Goal: Information Seeking & Learning: Find specific page/section

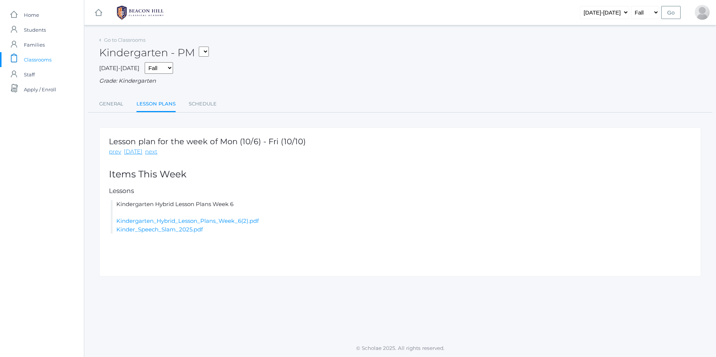
click at [44, 62] on span "Classrooms" at bounding box center [38, 59] width 28 height 15
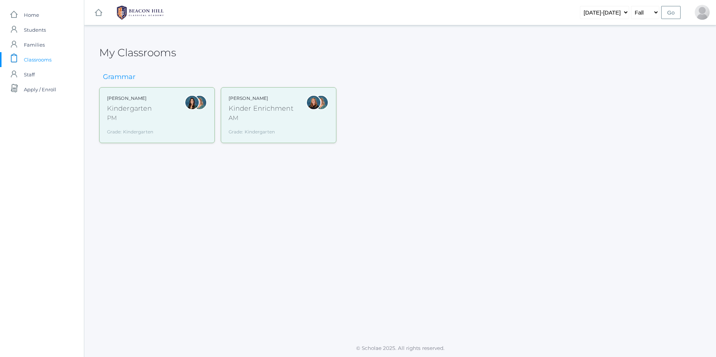
click at [118, 112] on div "Kindergarten" at bounding box center [130, 109] width 46 height 10
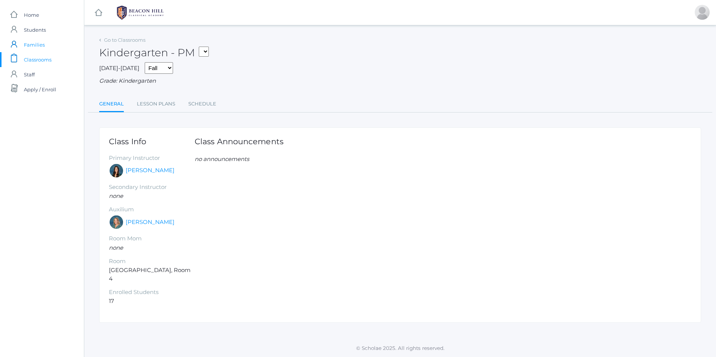
click at [36, 45] on span "Families" at bounding box center [34, 44] width 21 height 15
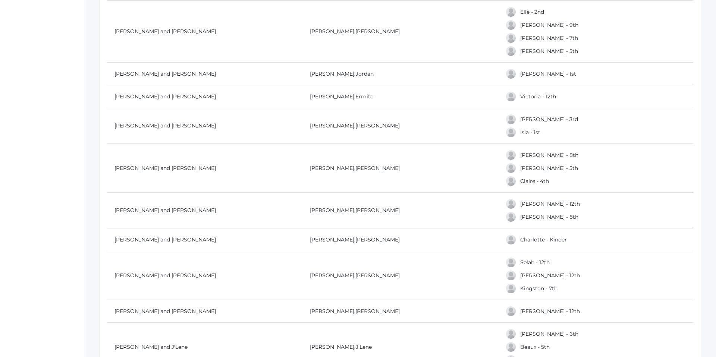
scroll to position [310, 0]
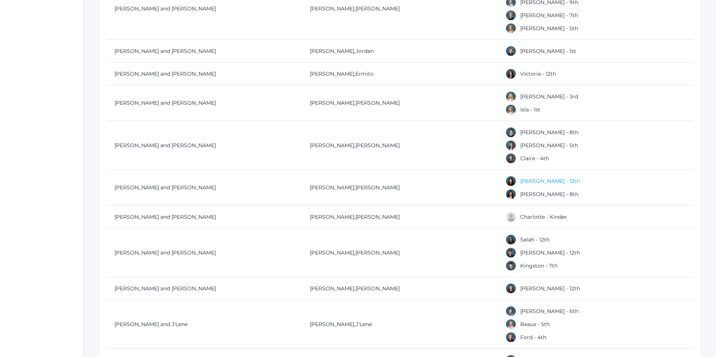
click at [528, 183] on link "[PERSON_NAME] - 12th" at bounding box center [550, 181] width 60 height 7
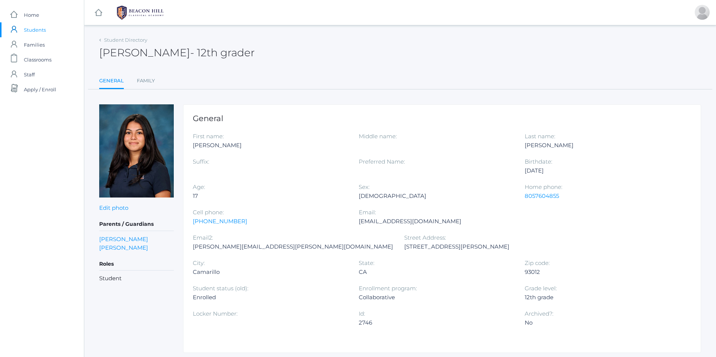
scroll to position [310, 0]
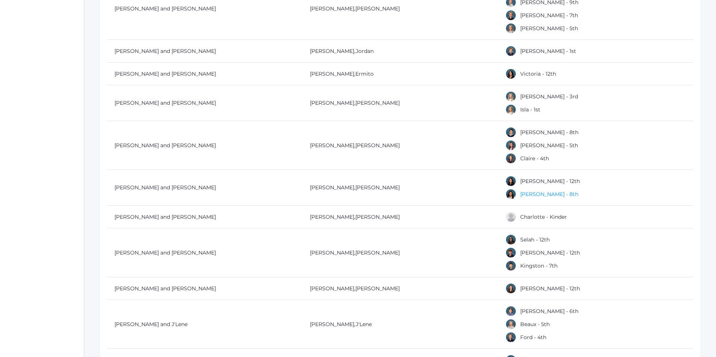
click at [538, 193] on link "[PERSON_NAME] - 8th" at bounding box center [549, 194] width 58 height 7
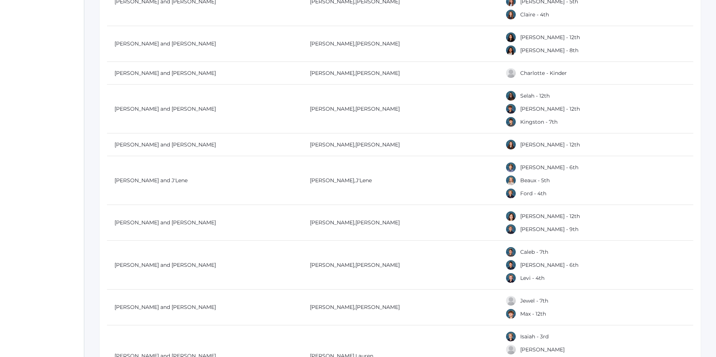
scroll to position [454, 0]
click at [529, 92] on link "Selah - 12th" at bounding box center [534, 95] width 29 height 7
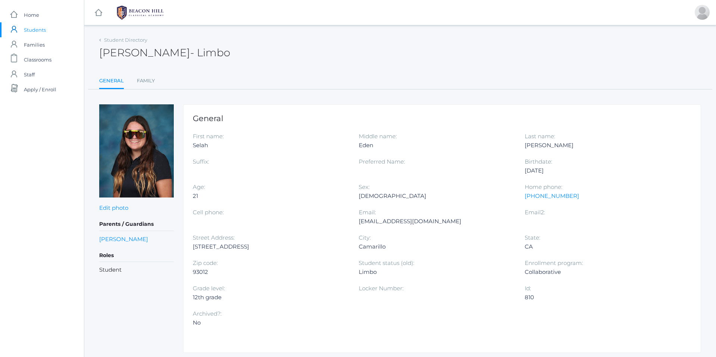
scroll to position [454, 0]
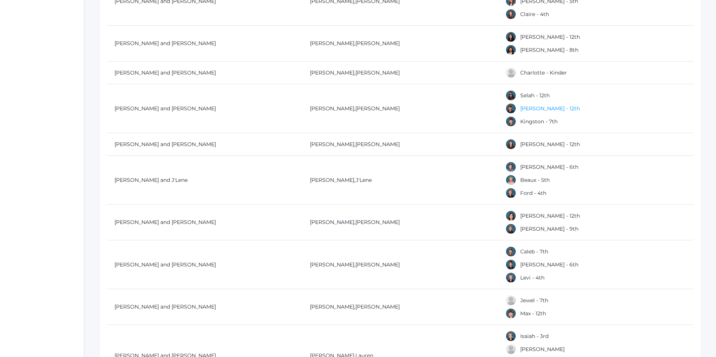
click at [531, 111] on link "[PERSON_NAME] - 12th" at bounding box center [550, 108] width 60 height 7
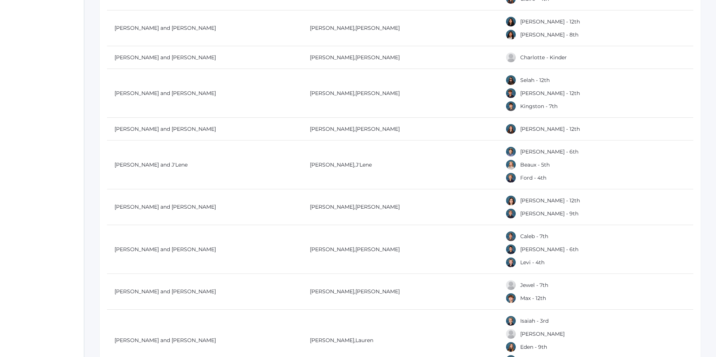
scroll to position [482, 0]
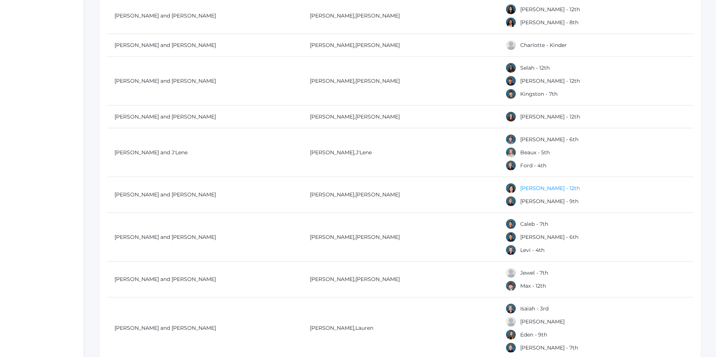
click at [538, 185] on link "[PERSON_NAME] - 12th" at bounding box center [550, 188] width 60 height 7
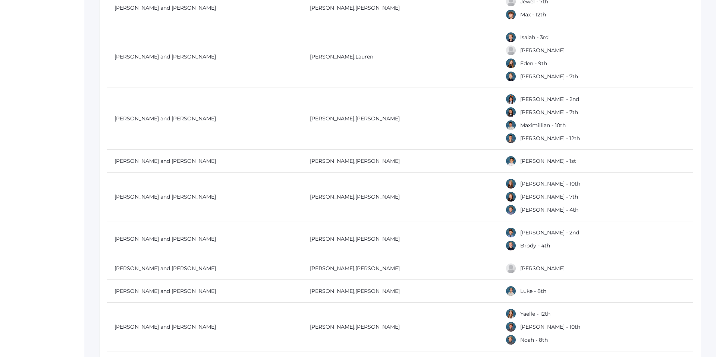
scroll to position [762, 0]
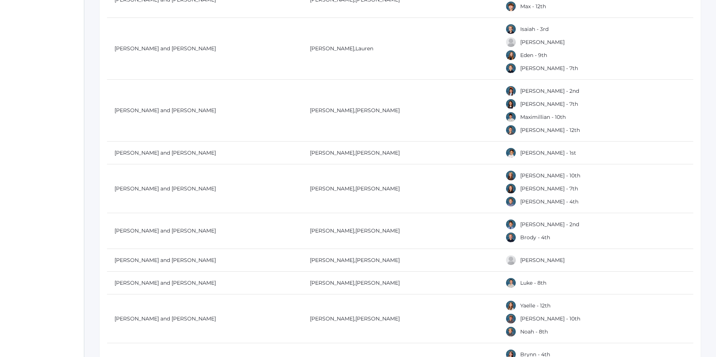
click at [534, 157] on div "[PERSON_NAME] - 1st" at bounding box center [599, 152] width 186 height 11
click at [529, 151] on link "[PERSON_NAME] - 1st" at bounding box center [548, 153] width 56 height 7
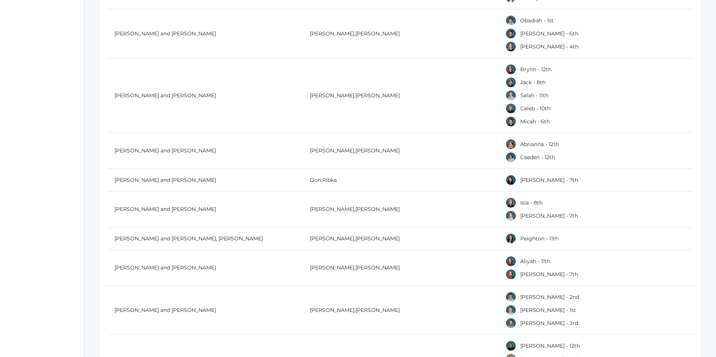
scroll to position [1205, 0]
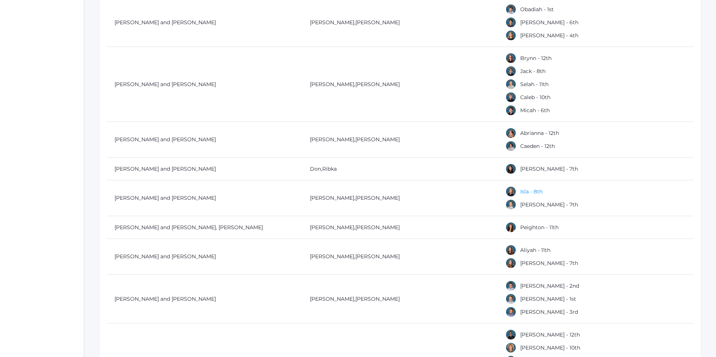
click at [525, 191] on link "Isla - 8th" at bounding box center [531, 191] width 22 height 7
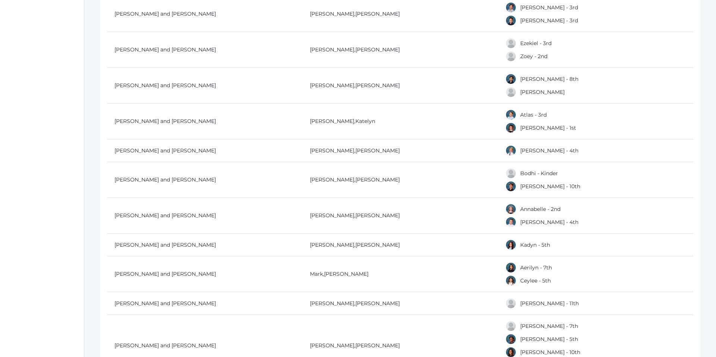
scroll to position [2712, 0]
click at [526, 185] on link "[PERSON_NAME] - 10th" at bounding box center [550, 185] width 60 height 7
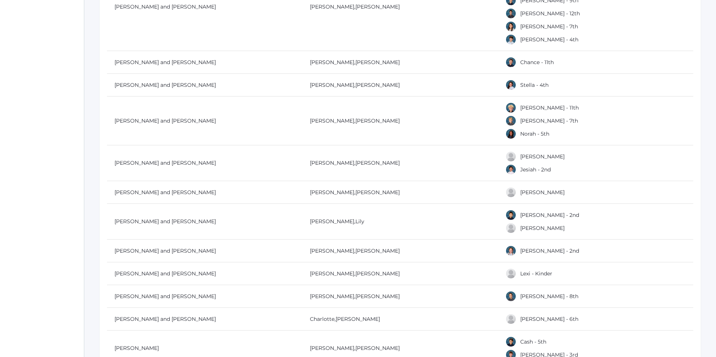
scroll to position [4382, 0]
